Goal: Communication & Community: Share content

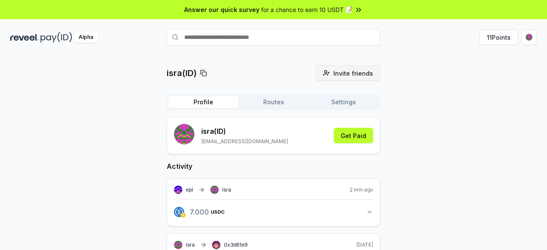
click at [345, 73] on span "Invite friends" at bounding box center [353, 73] width 40 height 9
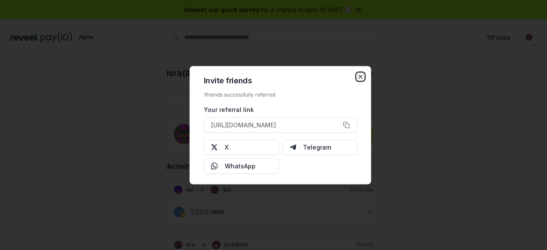
click at [359, 75] on icon "button" at bounding box center [360, 76] width 3 height 3
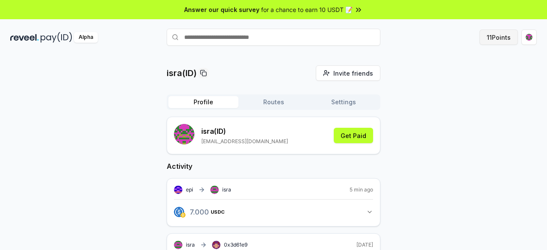
click at [492, 38] on button "11 Points" at bounding box center [498, 36] width 38 height 15
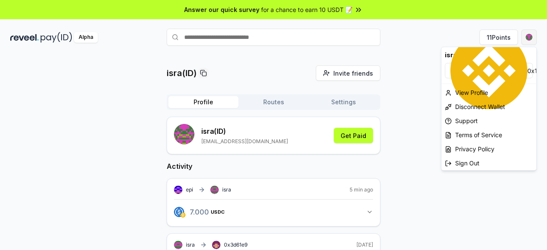
click at [528, 40] on html "Answer our quick survey for a chance to earn 10 USDT 📝 Alpha 11 Points isra(ID)…" at bounding box center [273, 125] width 547 height 250
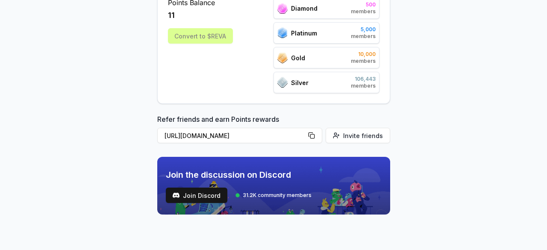
scroll to position [138, 0]
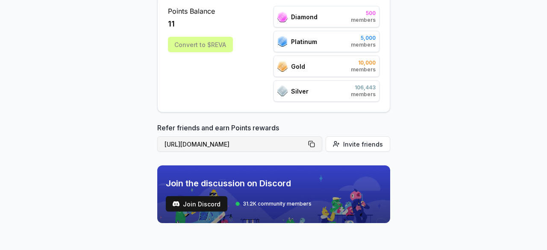
click at [314, 143] on button "[URL][DOMAIN_NAME]" at bounding box center [239, 143] width 165 height 15
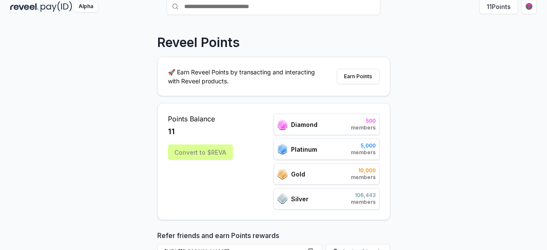
scroll to position [0, 0]
